Goal: Task Accomplishment & Management: Use online tool/utility

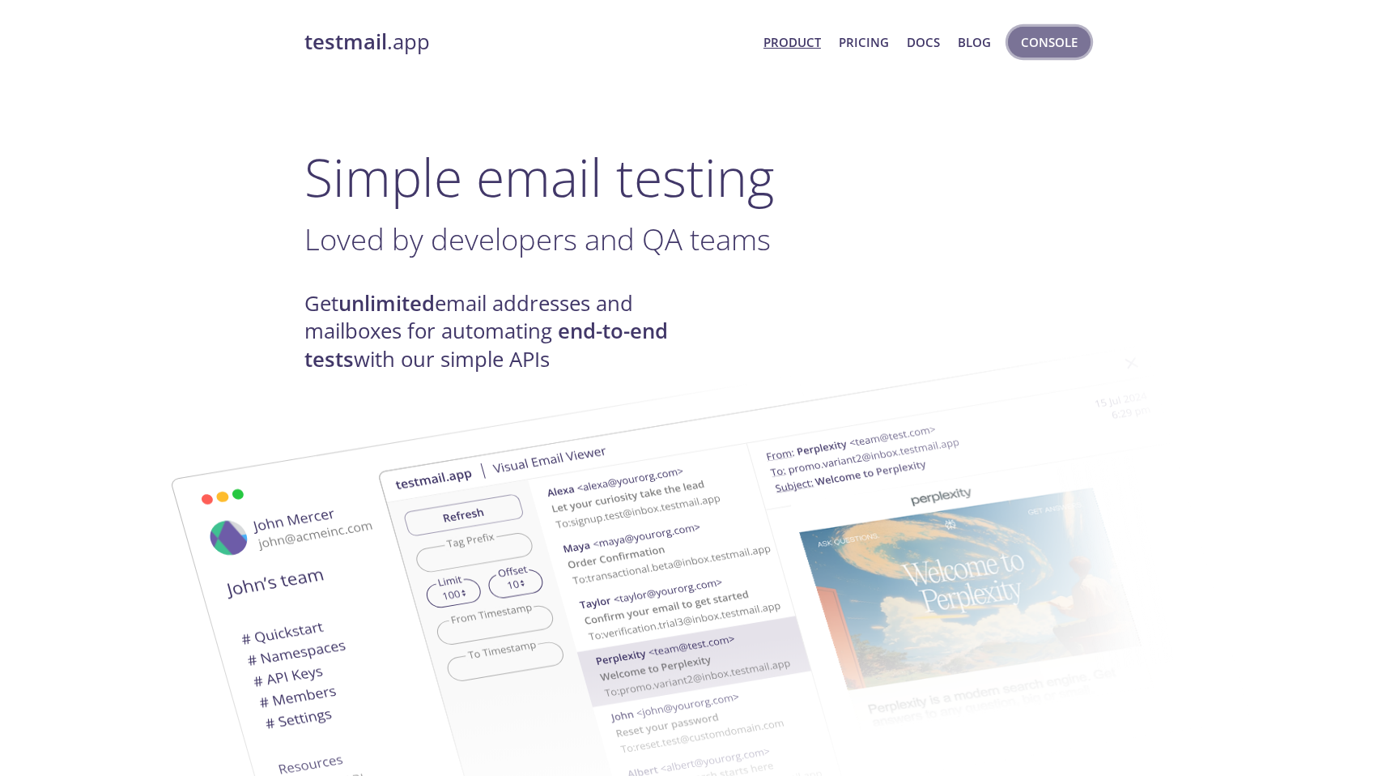
click at [1044, 44] on span "Console" at bounding box center [1049, 42] width 57 height 21
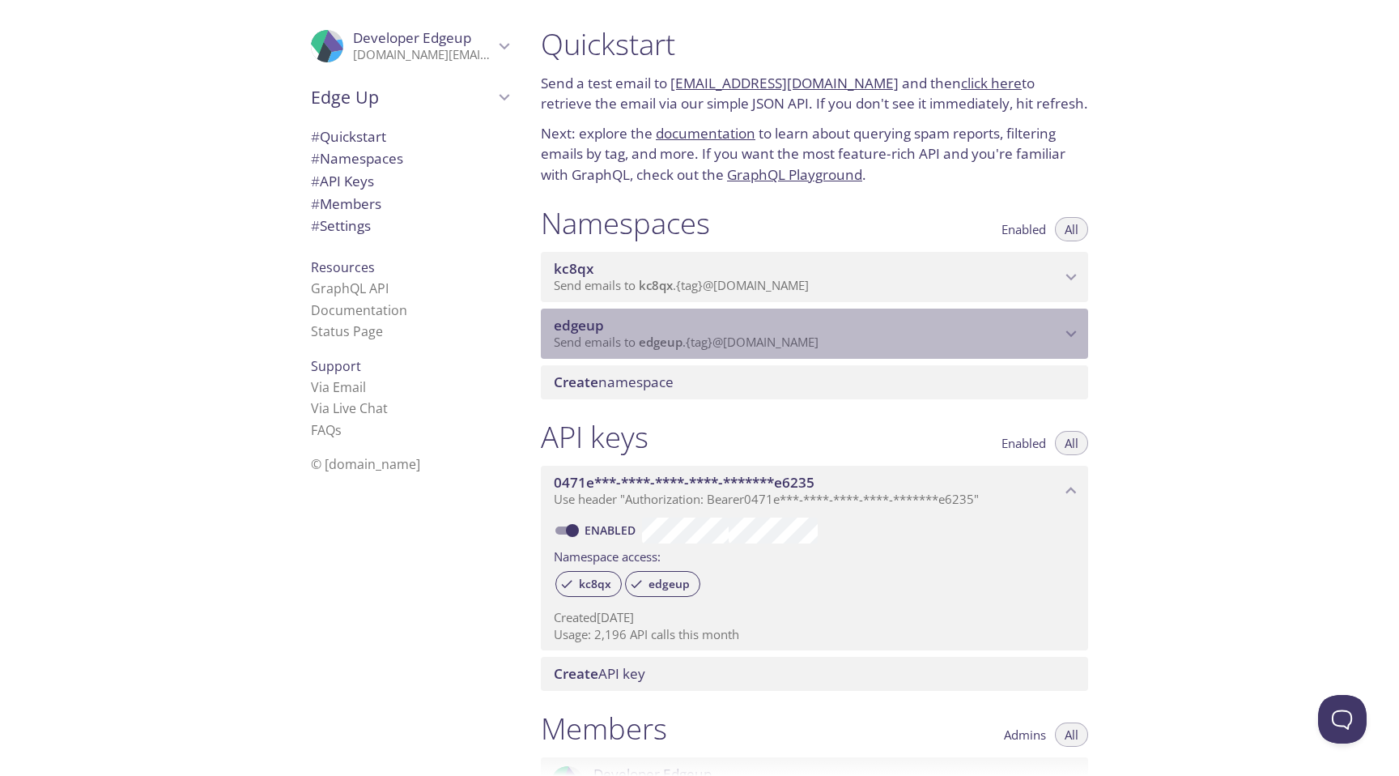
click at [615, 338] on span "Send emails to edgeup . {tag} @[DOMAIN_NAME]" at bounding box center [686, 342] width 265 height 16
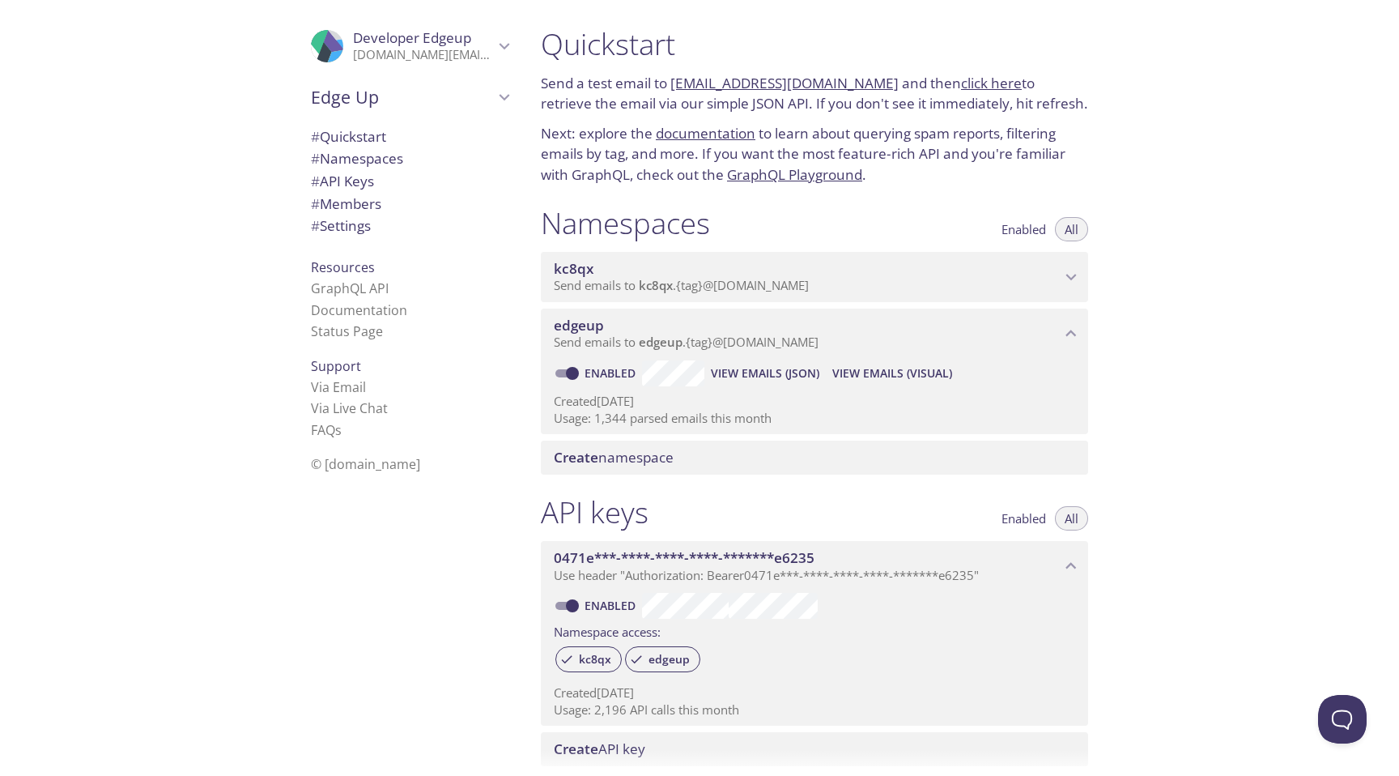
click at [841, 368] on span "View Emails (Visual)" at bounding box center [892, 372] width 120 height 19
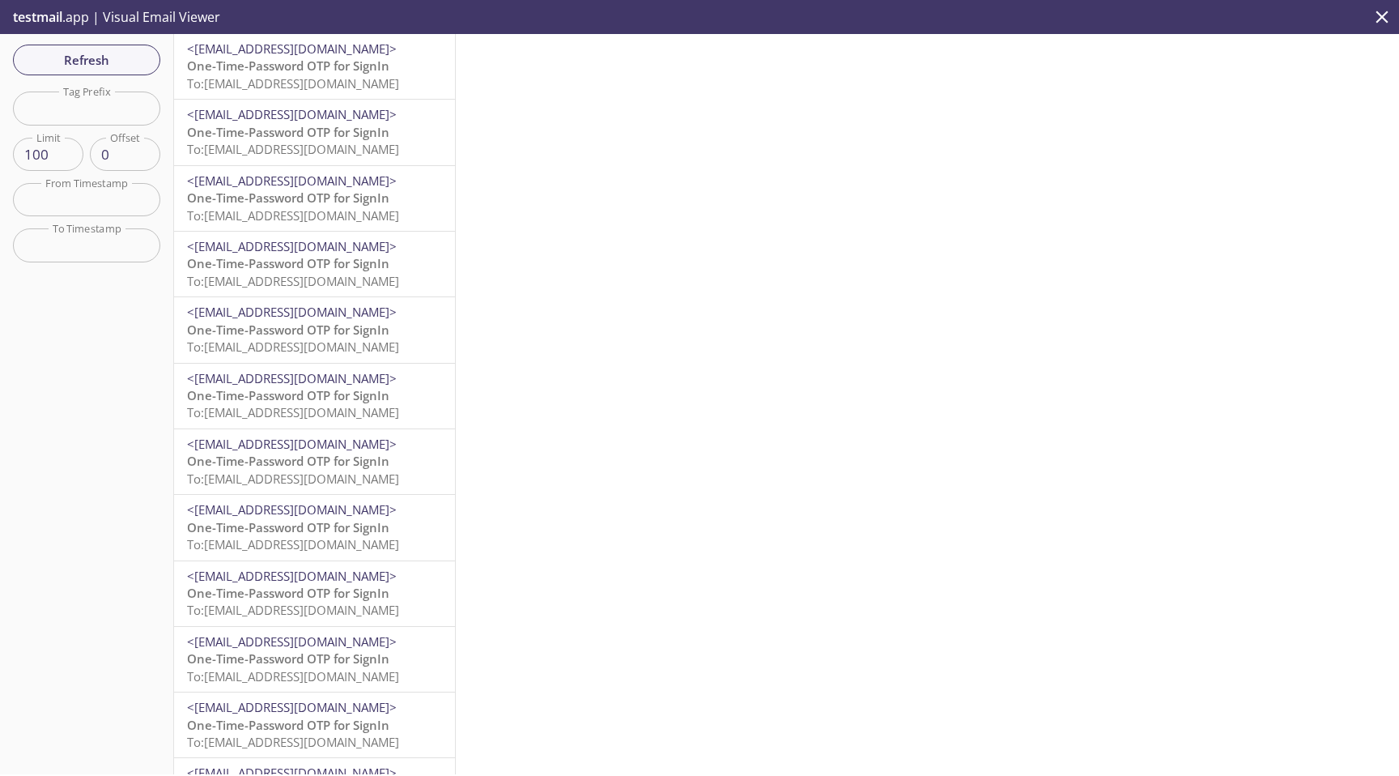
click at [324, 63] on span "One-Time-Password OTP for SignIn" at bounding box center [288, 65] width 202 height 16
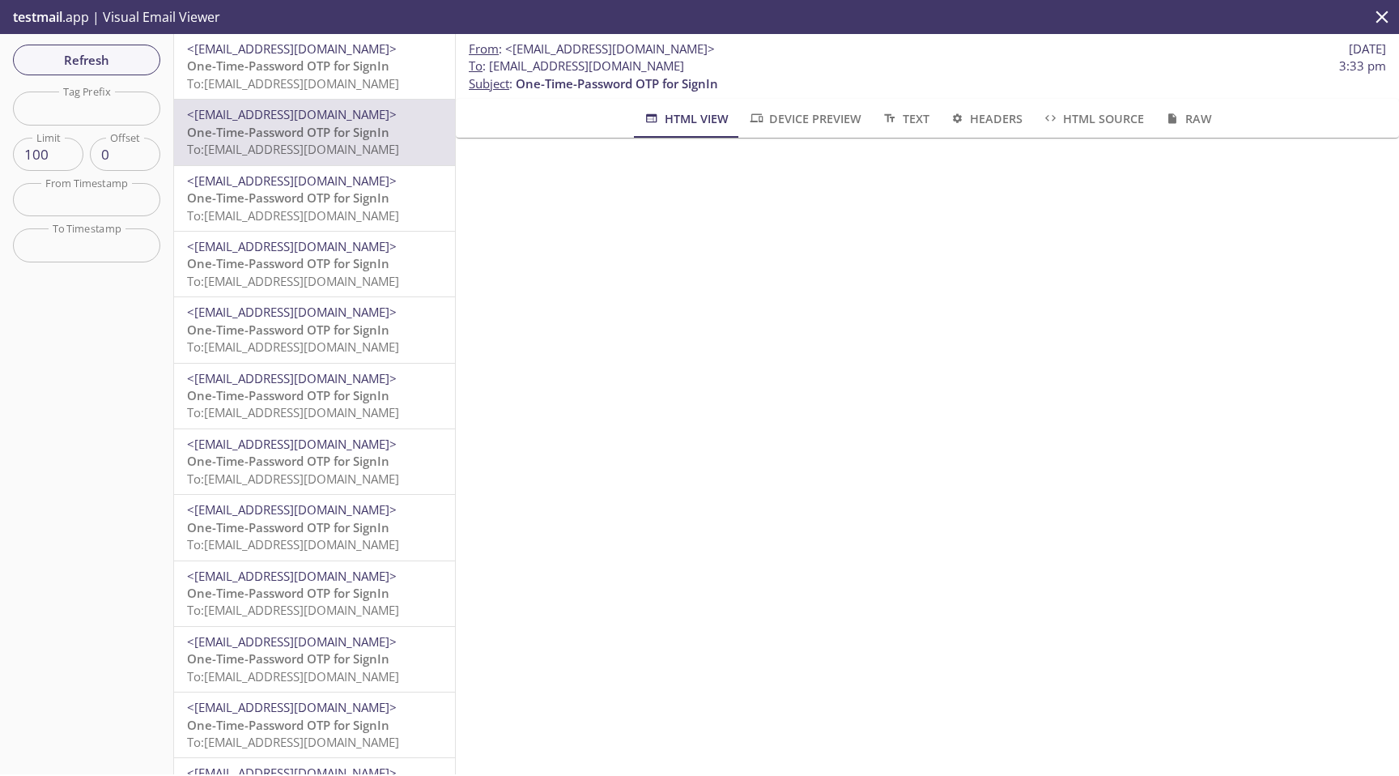
click at [363, 72] on span "One-Time-Password OTP for SignIn" at bounding box center [288, 65] width 202 height 16
